Goal: Transaction & Acquisition: Book appointment/travel/reservation

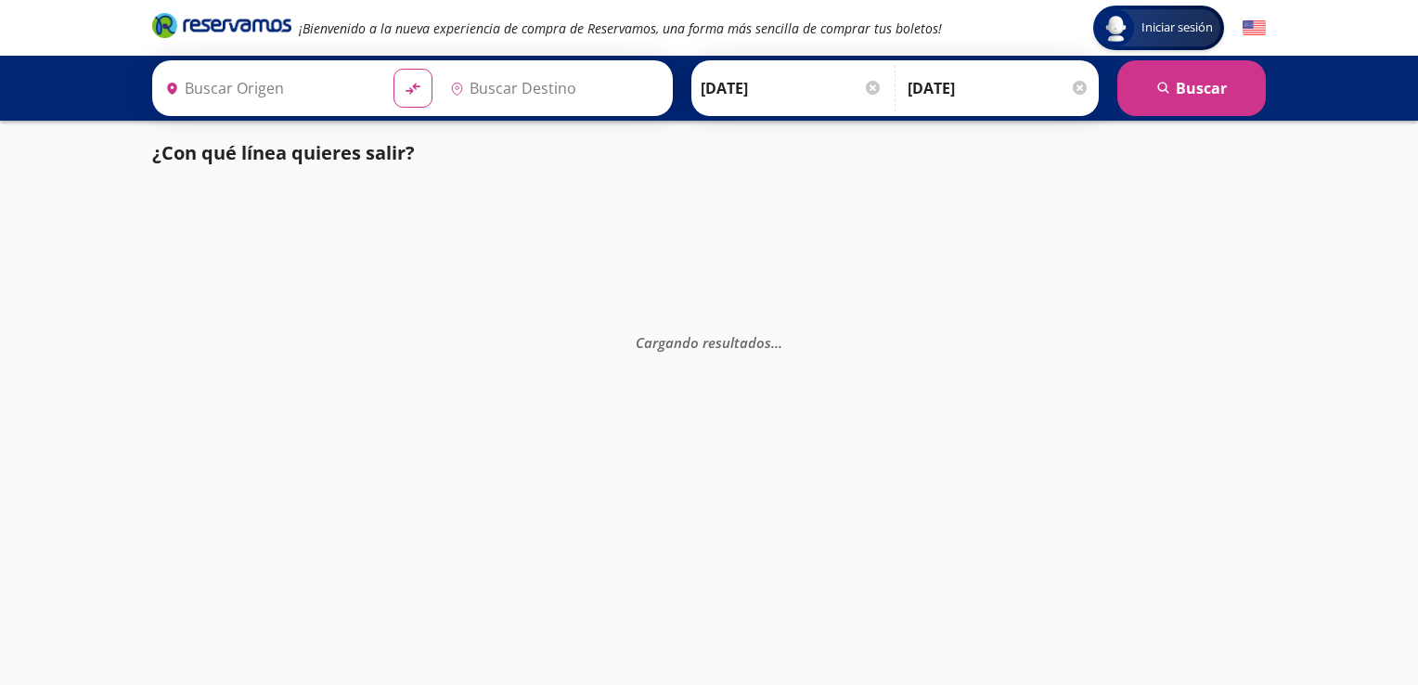
type input "[GEOGRAPHIC_DATA], [GEOGRAPHIC_DATA]"
type input "Querétaro, Querétaro"
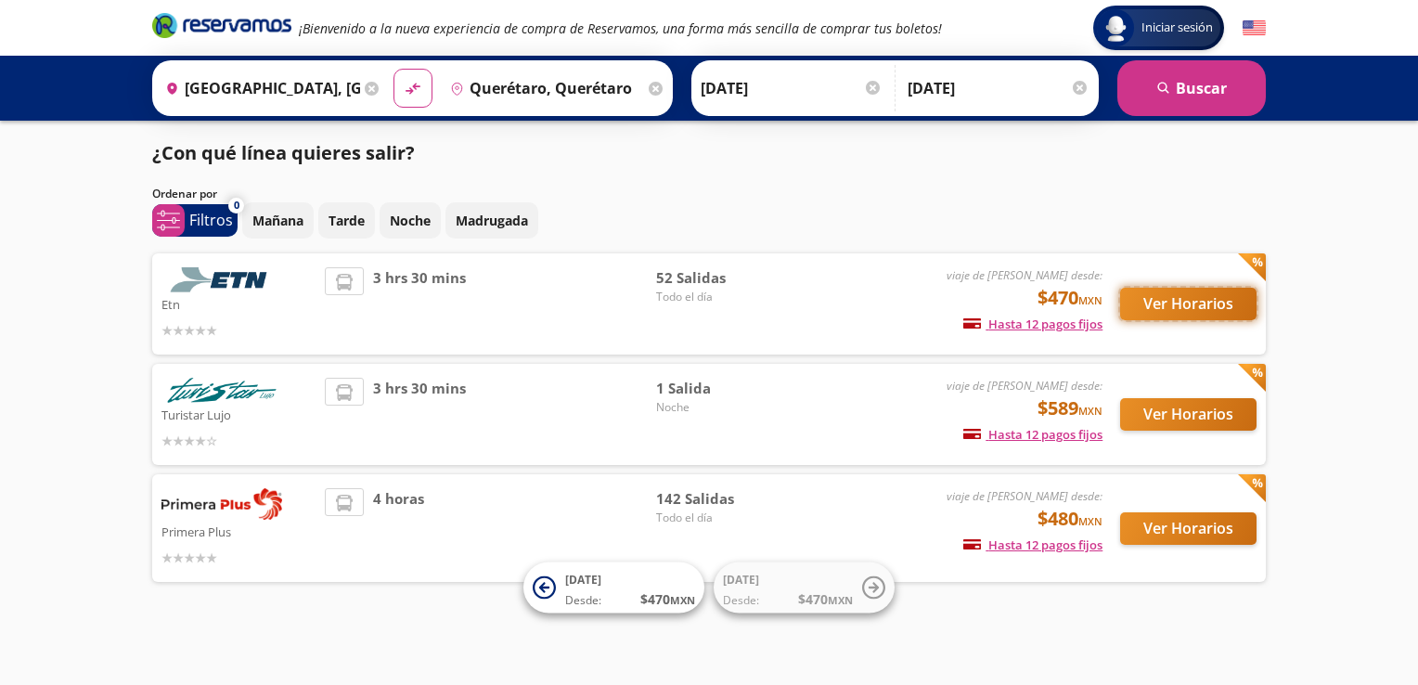
click at [1170, 307] on button "Ver Horarios" at bounding box center [1188, 304] width 136 height 32
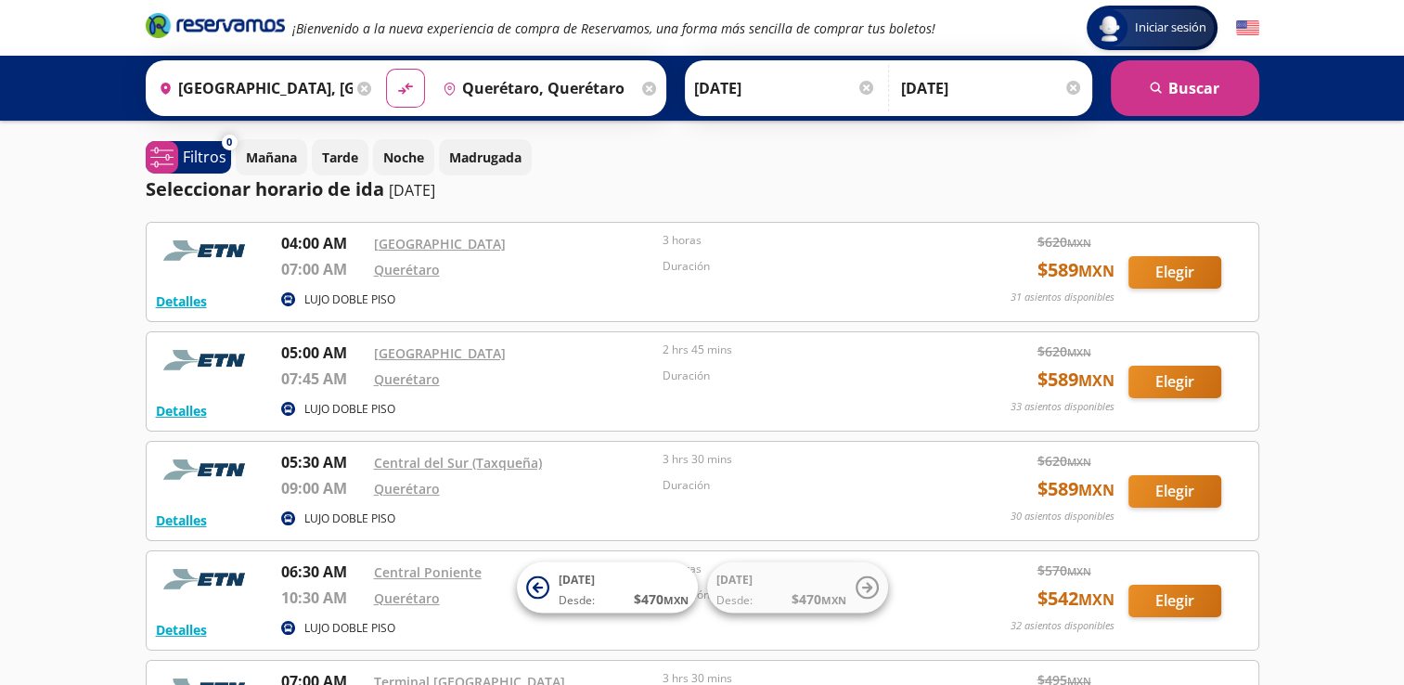
click at [305, 93] on input "[GEOGRAPHIC_DATA], [GEOGRAPHIC_DATA]" at bounding box center [252, 88] width 202 height 46
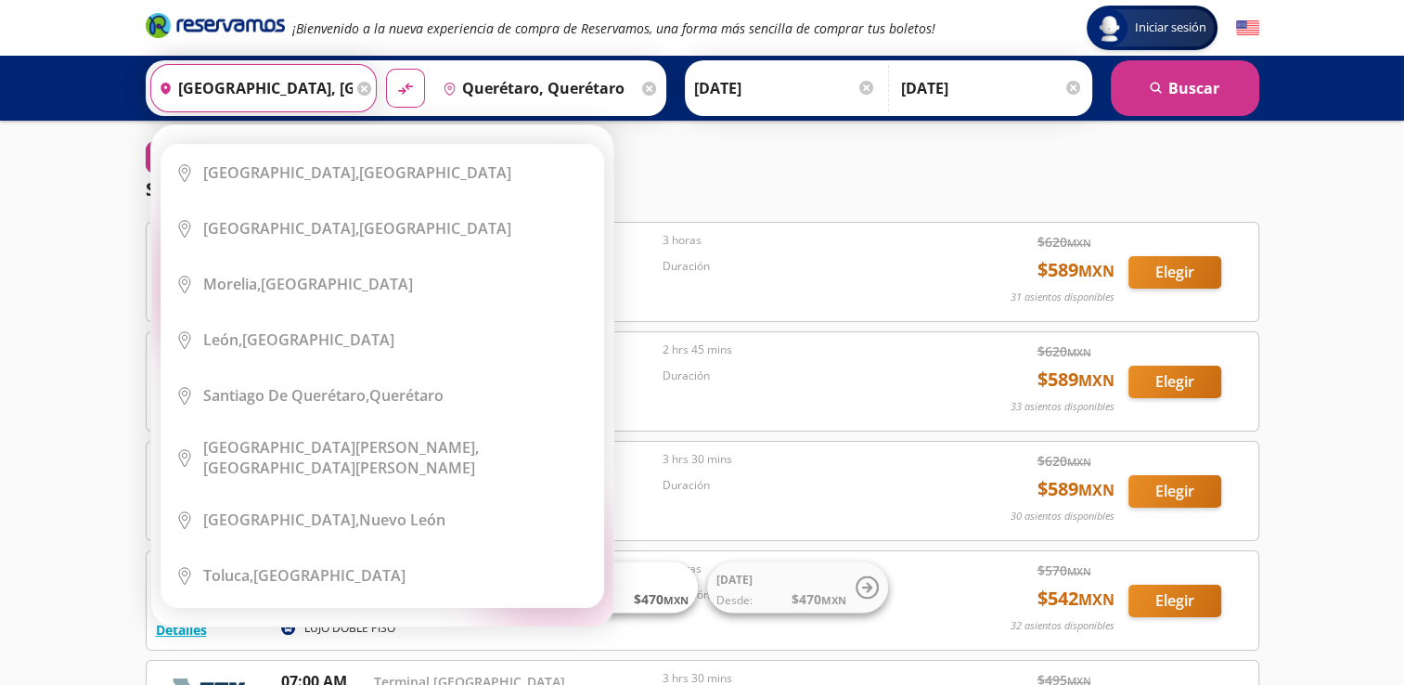
click at [479, 95] on input "Querétaro, Querétaro" at bounding box center [536, 88] width 202 height 46
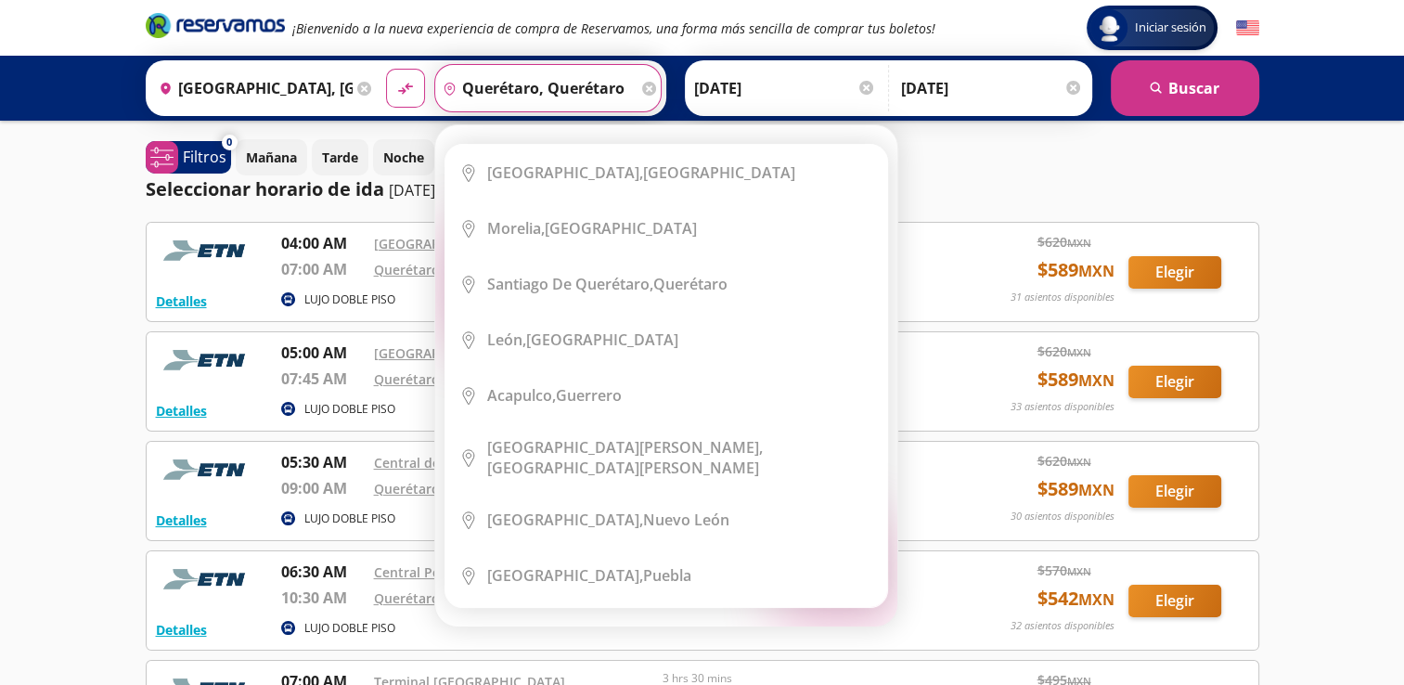
click at [642, 91] on icon at bounding box center [649, 89] width 14 height 14
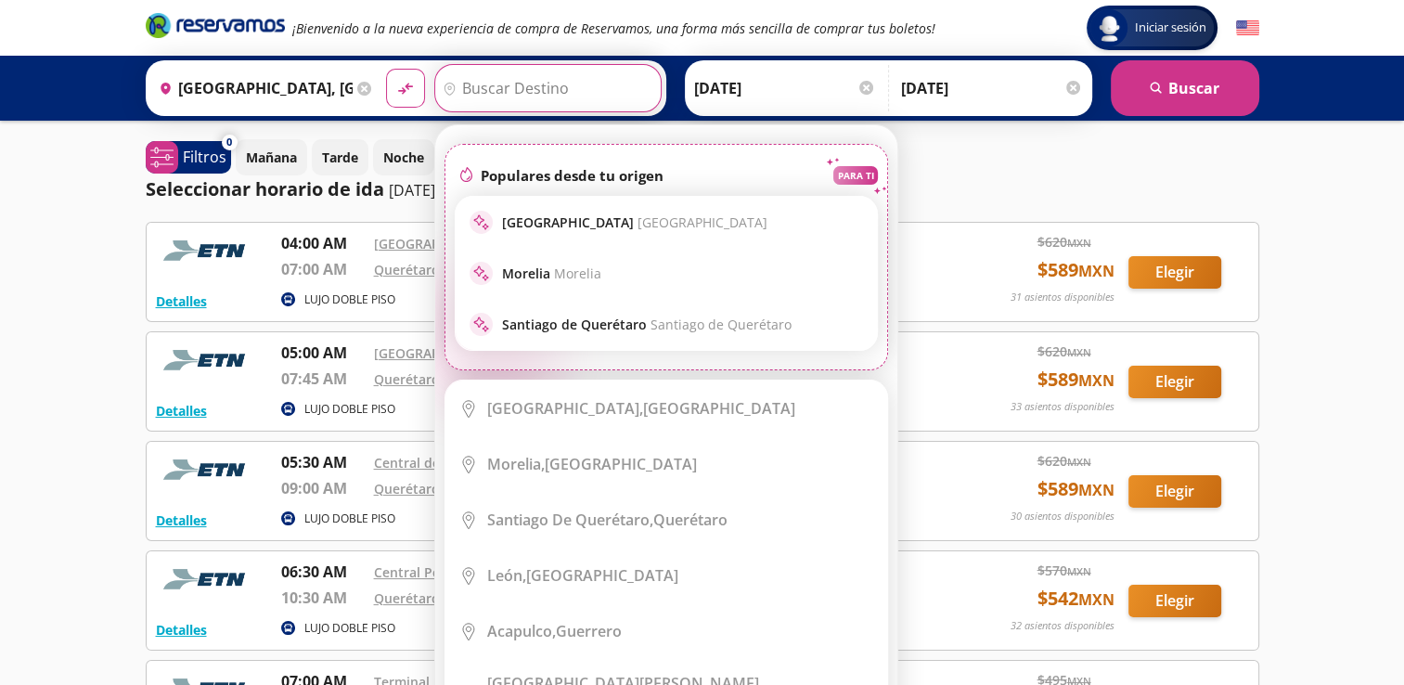
click at [541, 91] on input "Destino" at bounding box center [545, 88] width 221 height 46
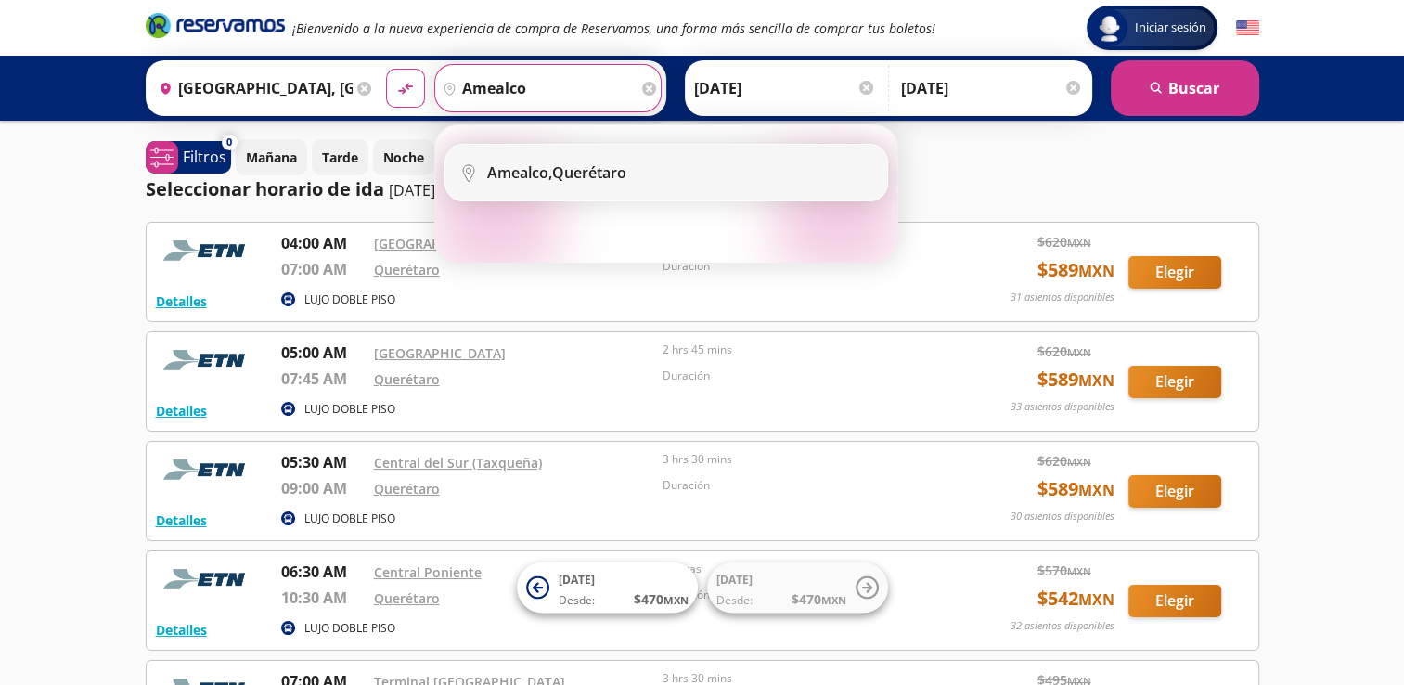
click at [512, 169] on b "Amealco," at bounding box center [519, 172] width 65 height 20
type input "Amealco, Querétaro"
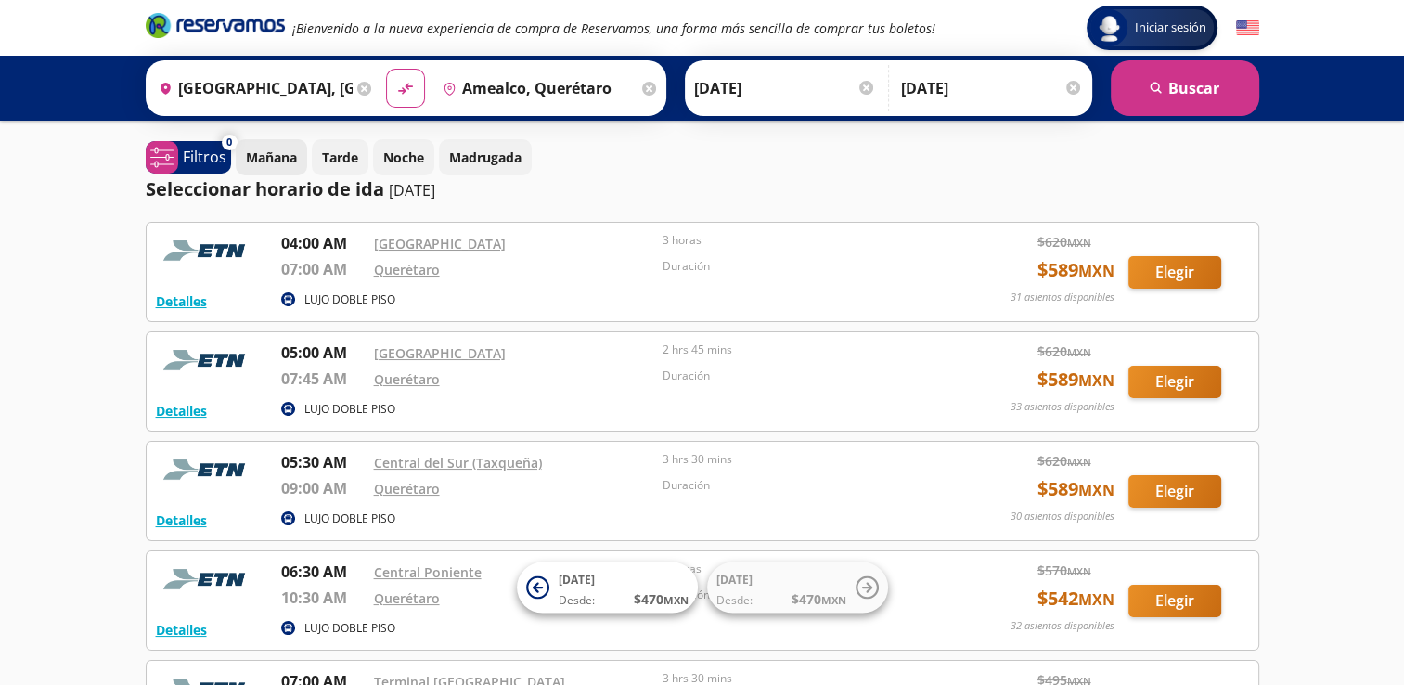
click at [280, 155] on p "Mañana" at bounding box center [271, 157] width 51 height 19
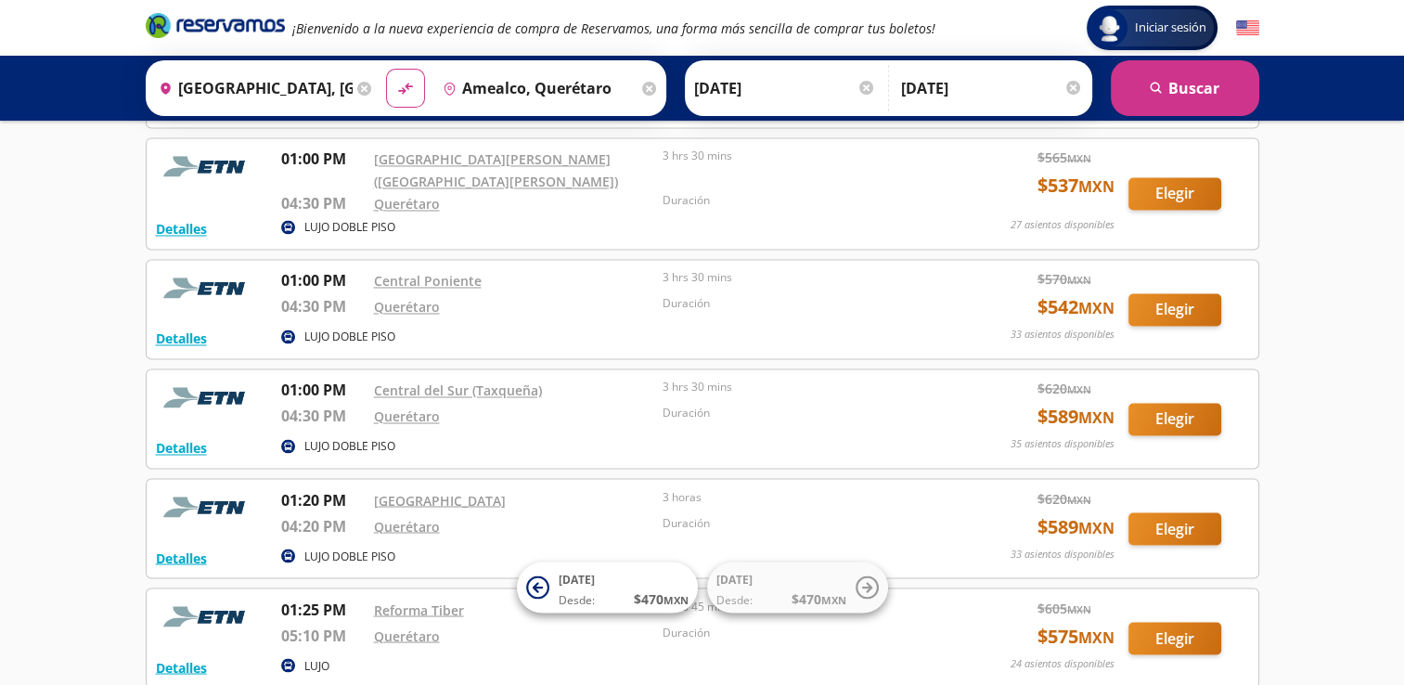
scroll to position [3061, 0]
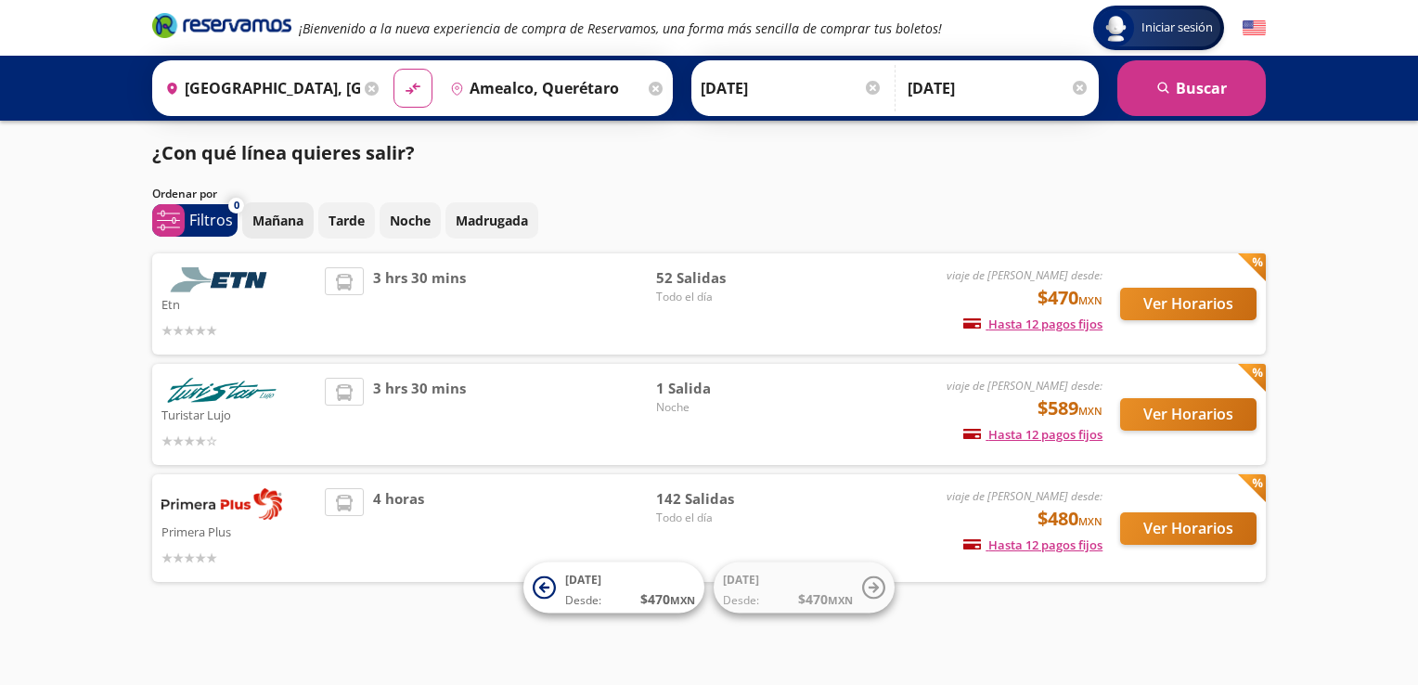
click at [278, 231] on button "Mañana" at bounding box center [277, 220] width 71 height 36
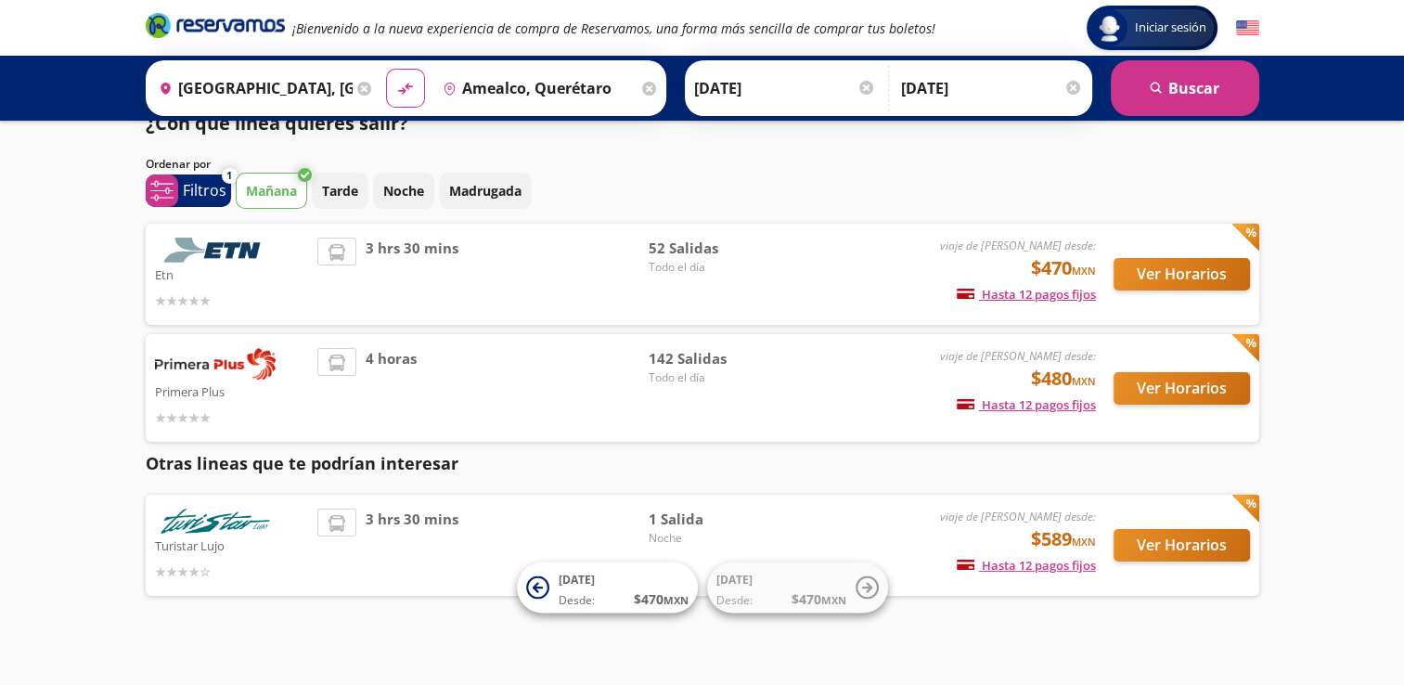
scroll to position [45, 0]
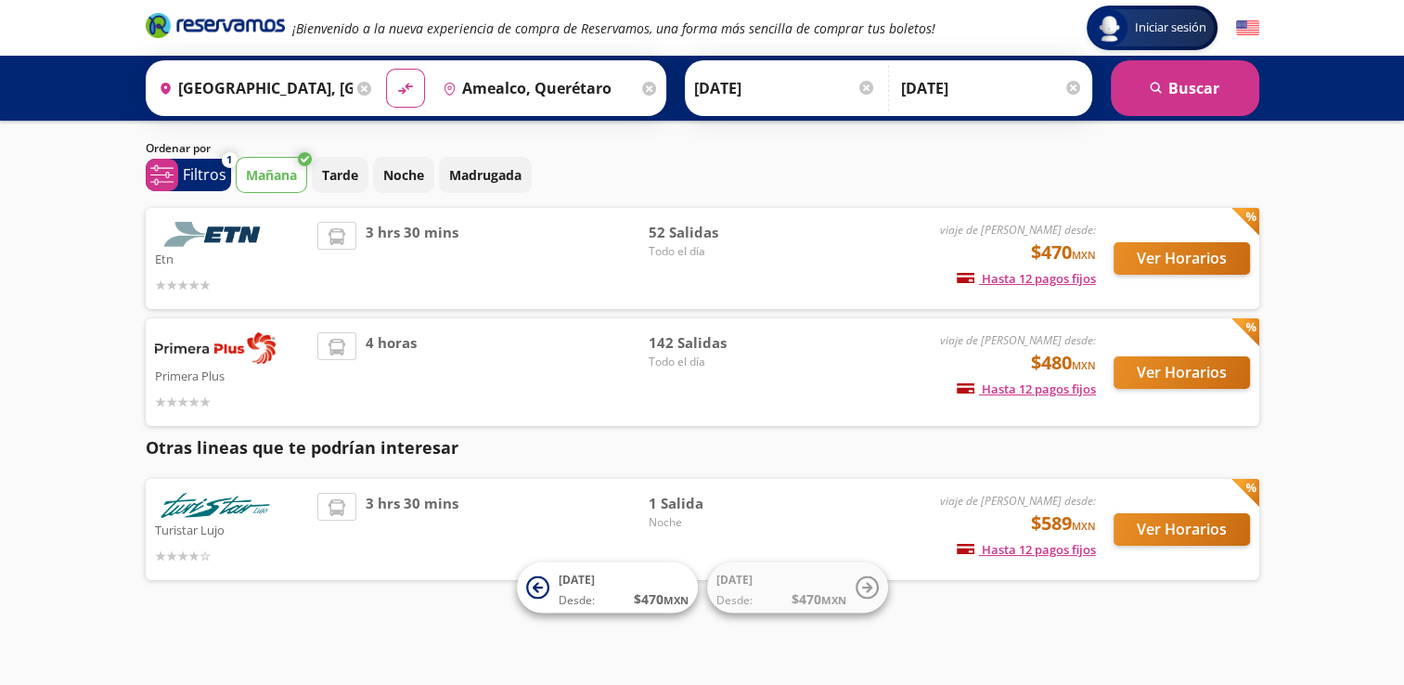
click at [760, 373] on div "142 Salidas Todo el día" at bounding box center [713, 372] width 130 height 80
click at [1184, 383] on button "Ver Horarios" at bounding box center [1181, 372] width 136 height 32
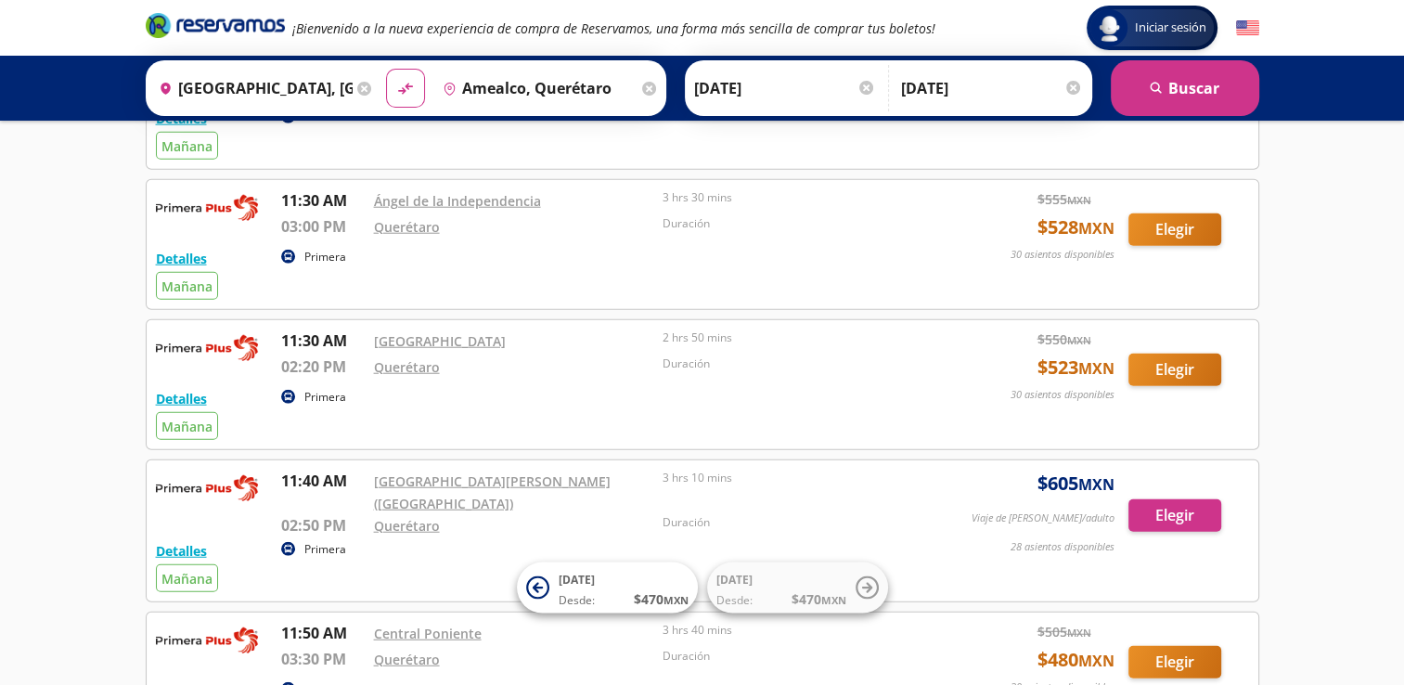
scroll to position [4639, 0]
